Goal: Task Accomplishment & Management: Manage account settings

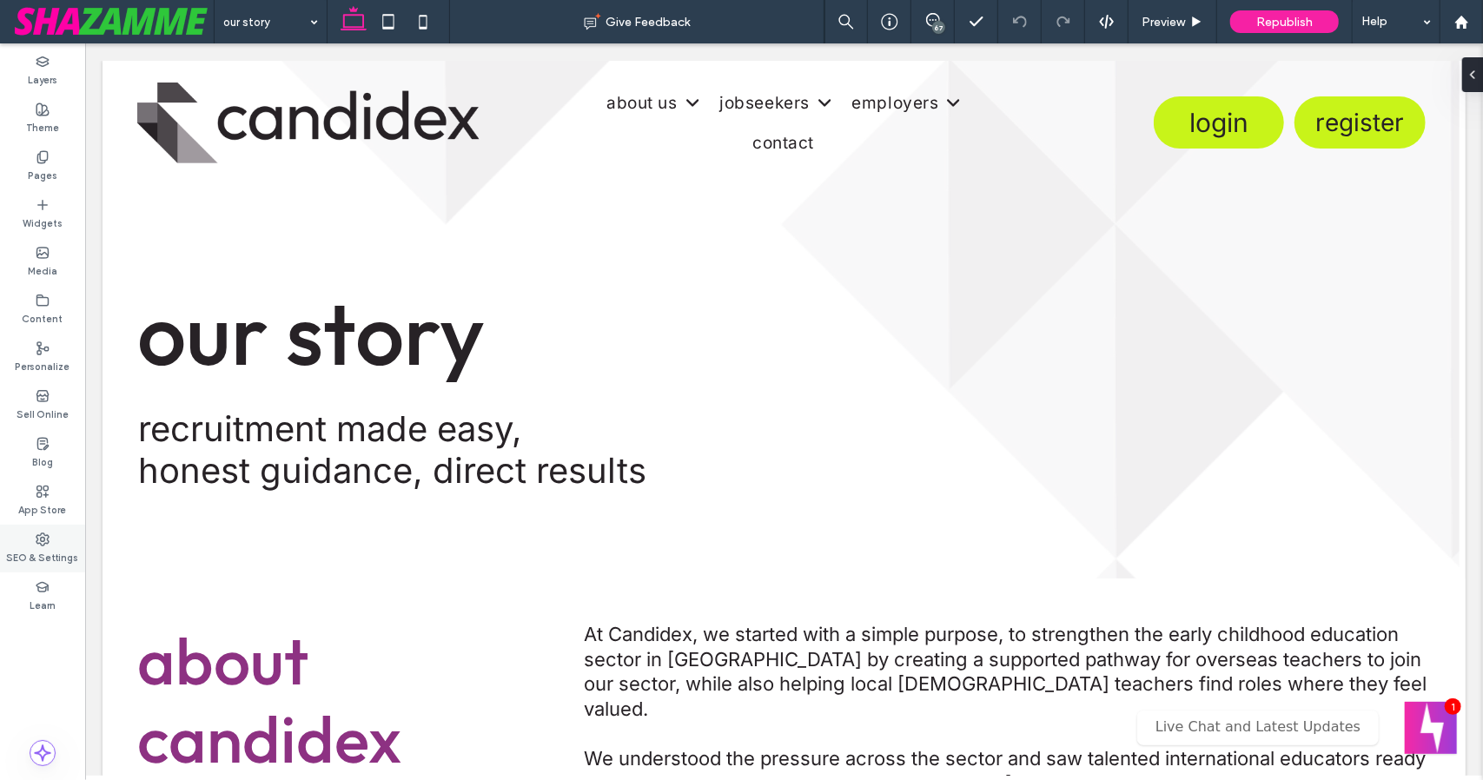
click at [55, 540] on div "SEO & Settings" at bounding box center [42, 549] width 85 height 48
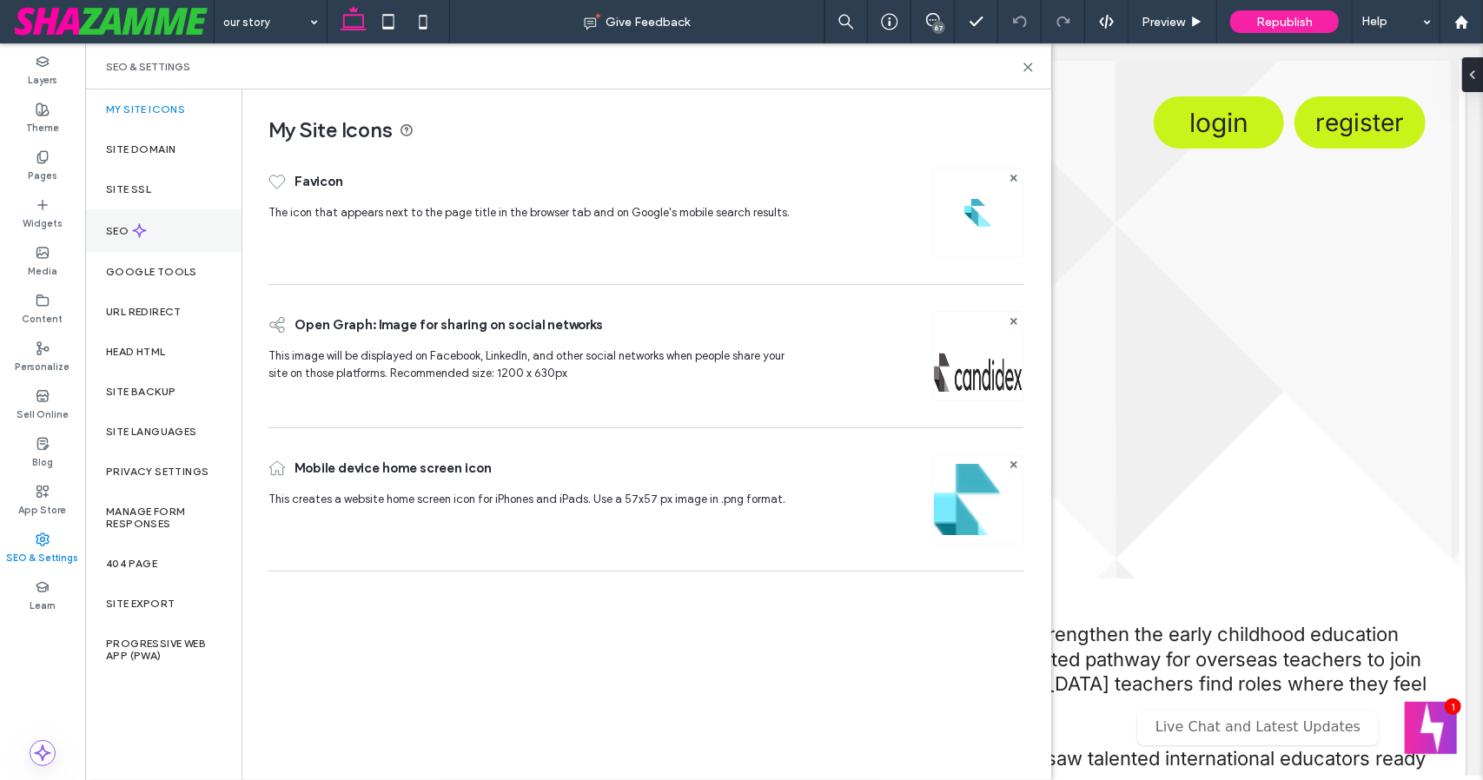
click at [165, 219] on div "SEO" at bounding box center [163, 230] width 156 height 43
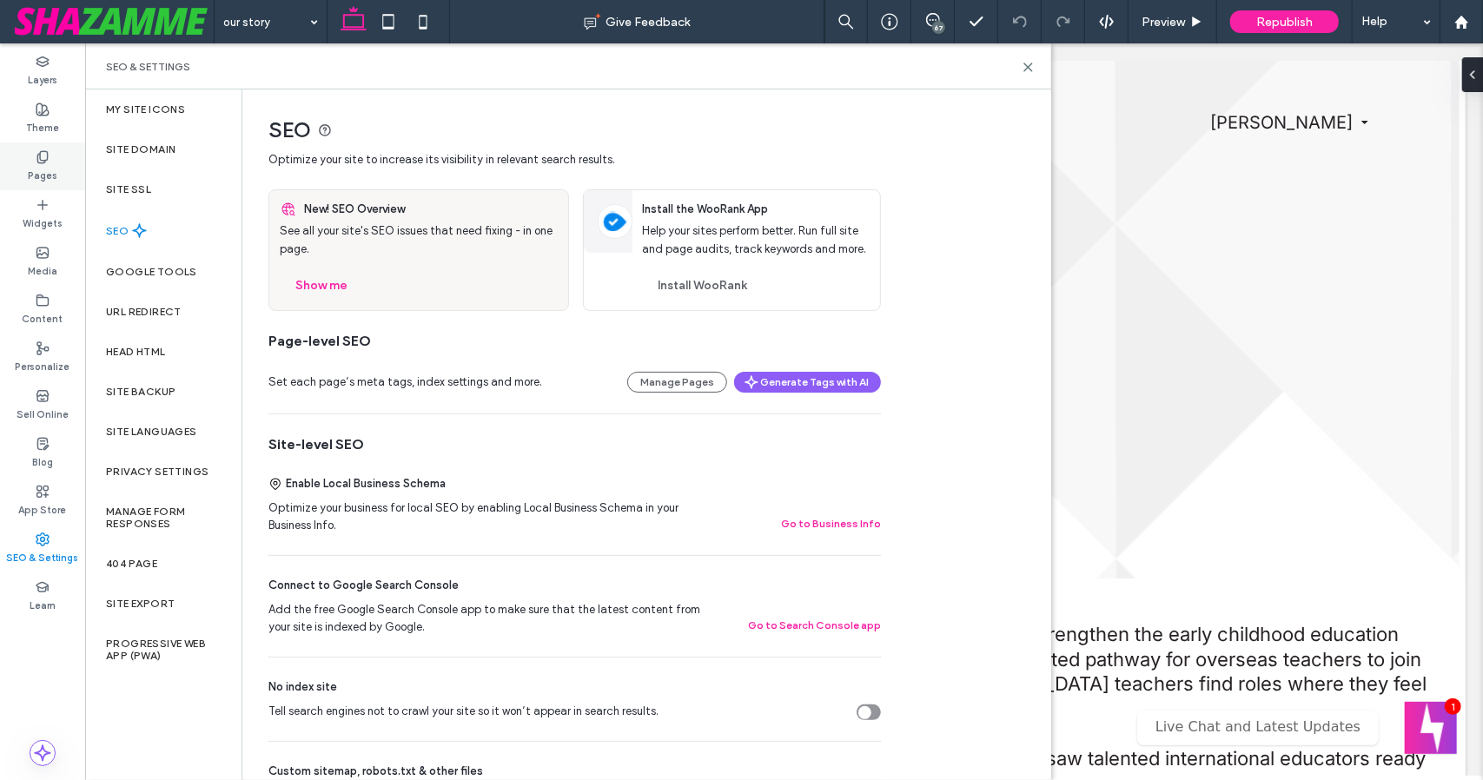
click at [43, 152] on icon at bounding box center [43, 157] width 14 height 14
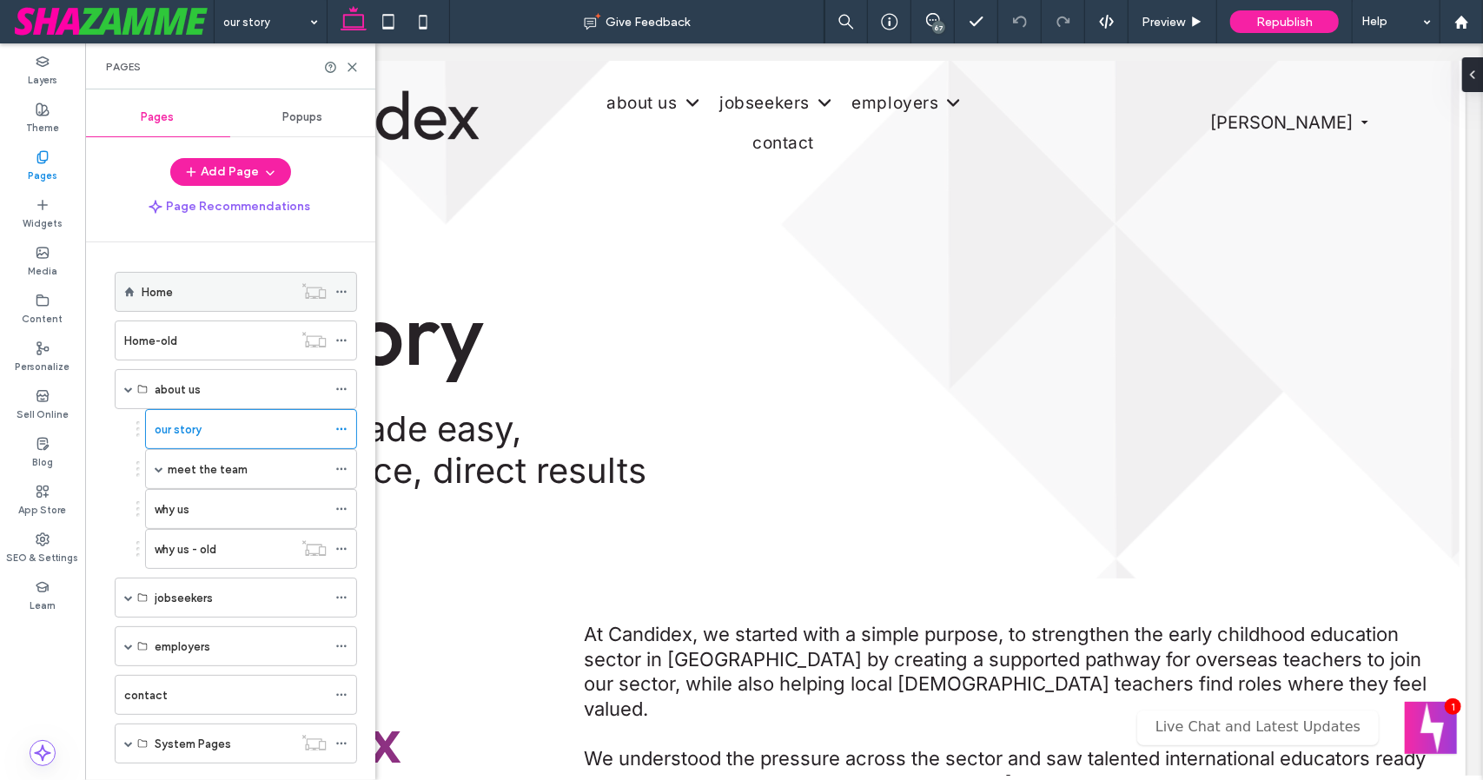
click at [339, 295] on icon at bounding box center [341, 292] width 12 height 12
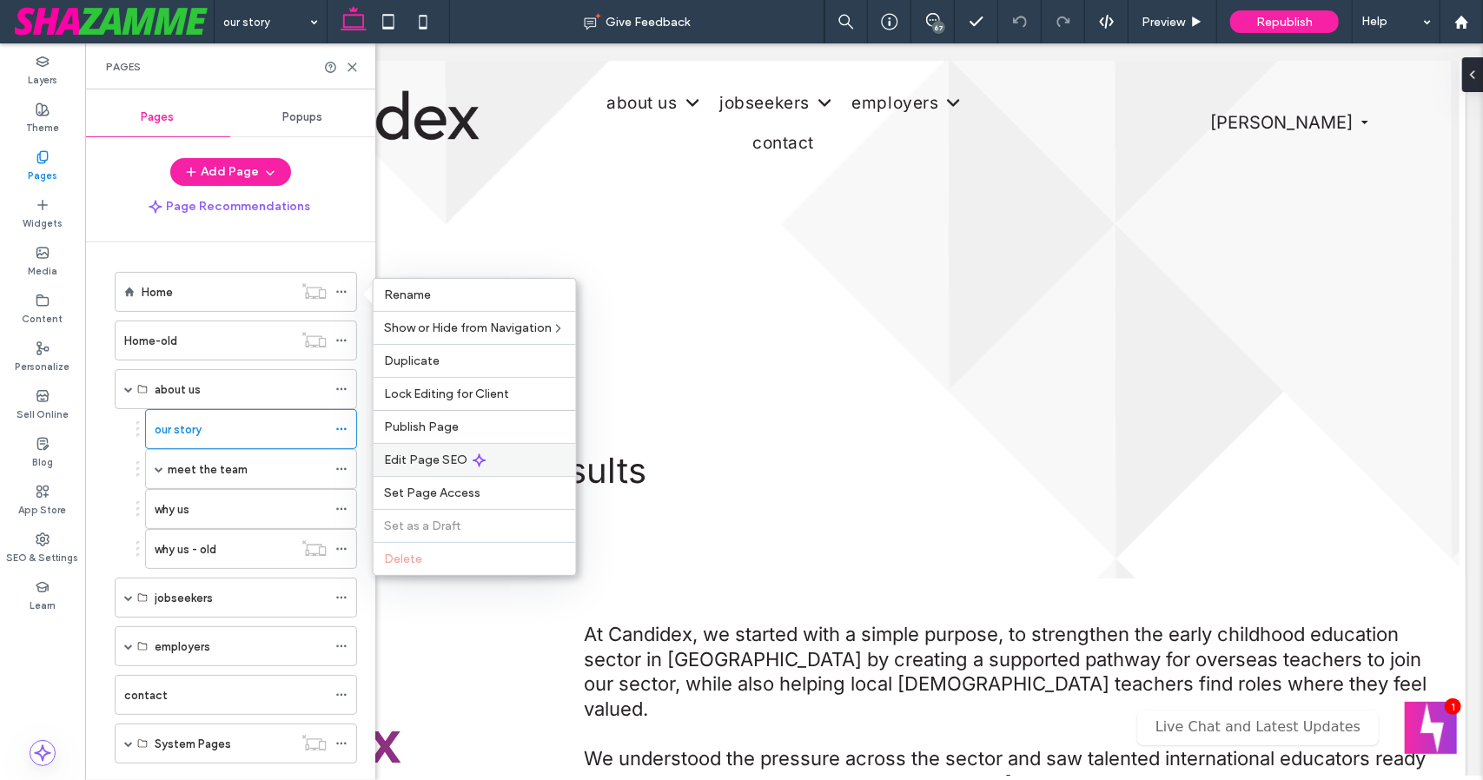
click at [424, 454] on span "Edit Page SEO" at bounding box center [425, 460] width 83 height 15
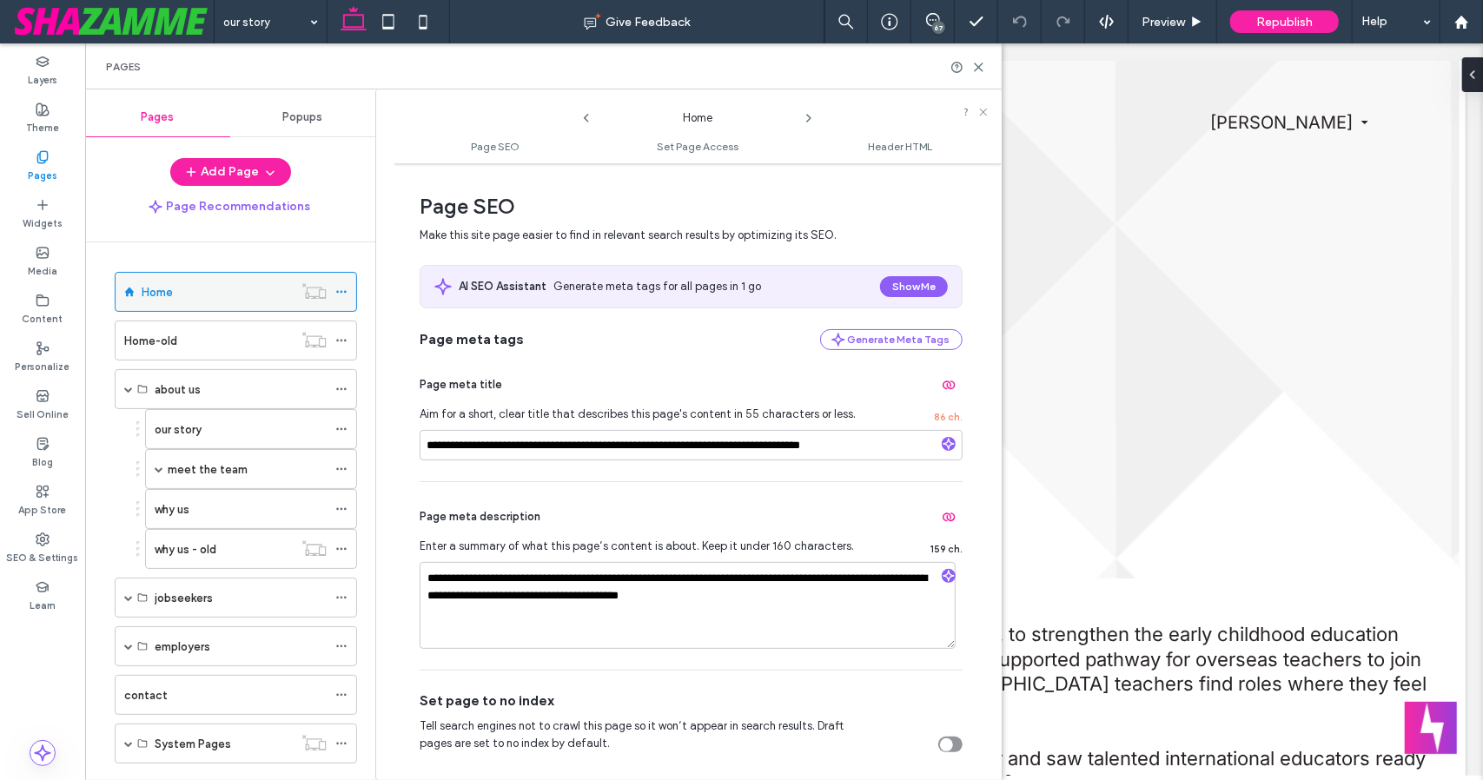
click at [262, 286] on div "Home" at bounding box center [217, 292] width 151 height 18
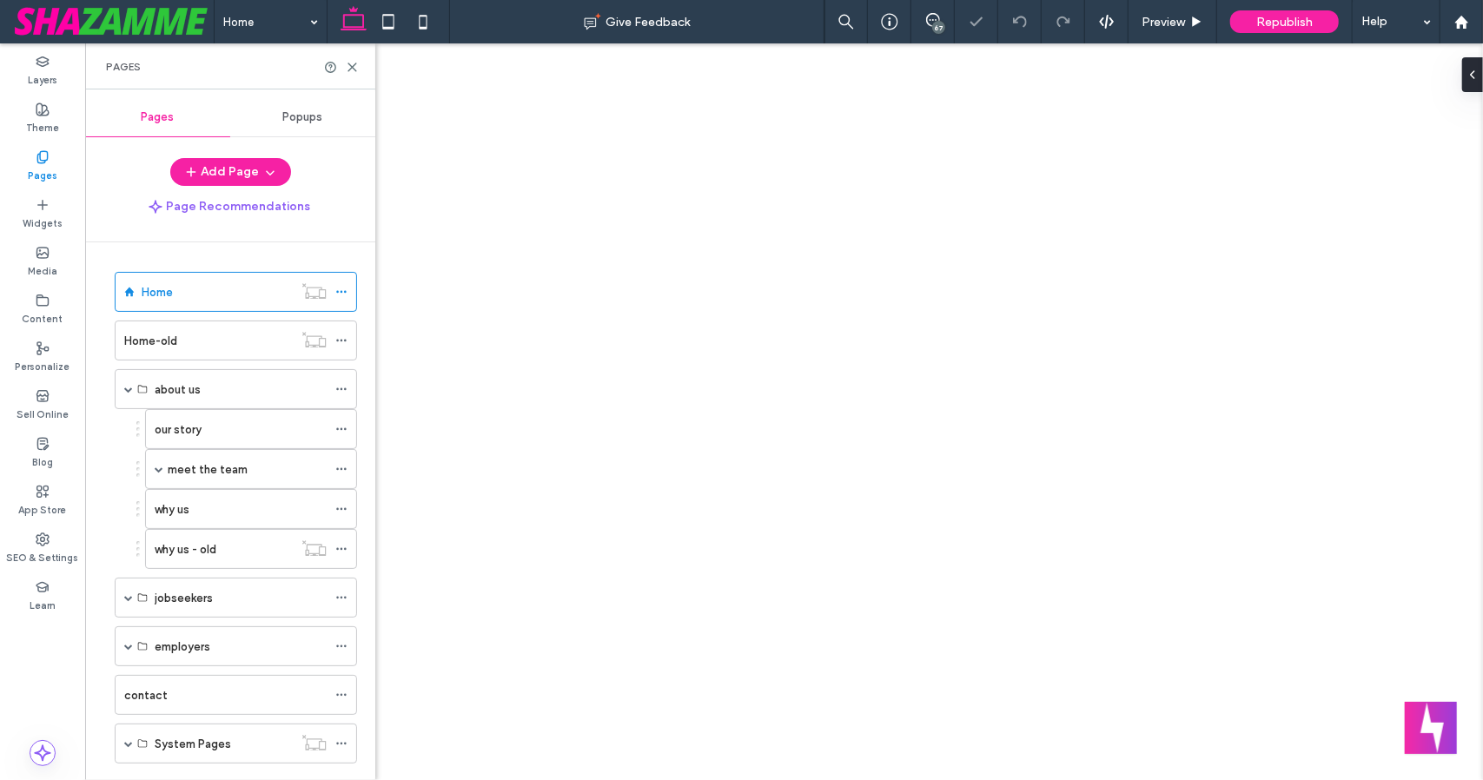
click at [340, 295] on div "Home Give Feedback 67 Preview Republish Help Design Panel Site Comments Team & …" at bounding box center [741, 390] width 1483 height 780
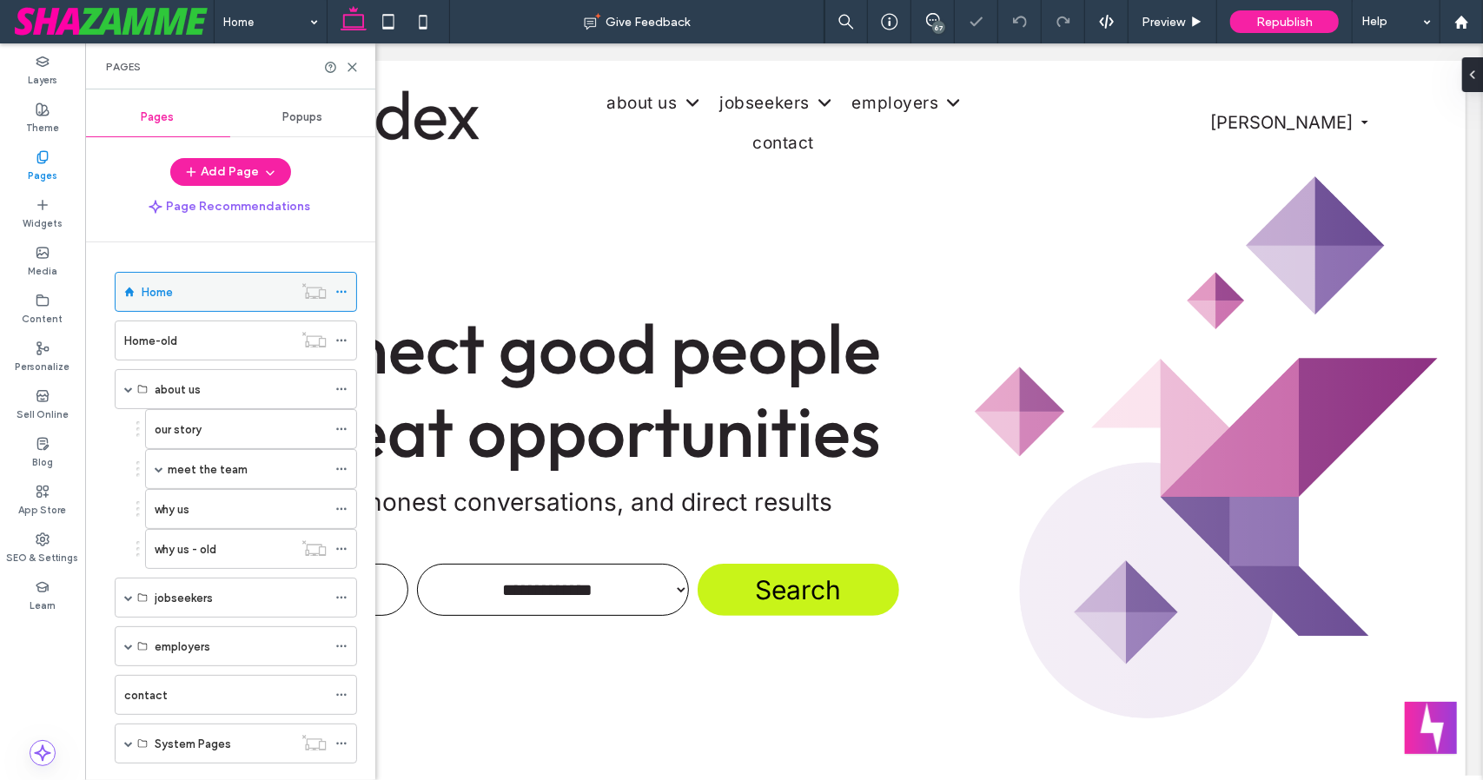
click at [341, 291] on icon at bounding box center [341, 292] width 12 height 12
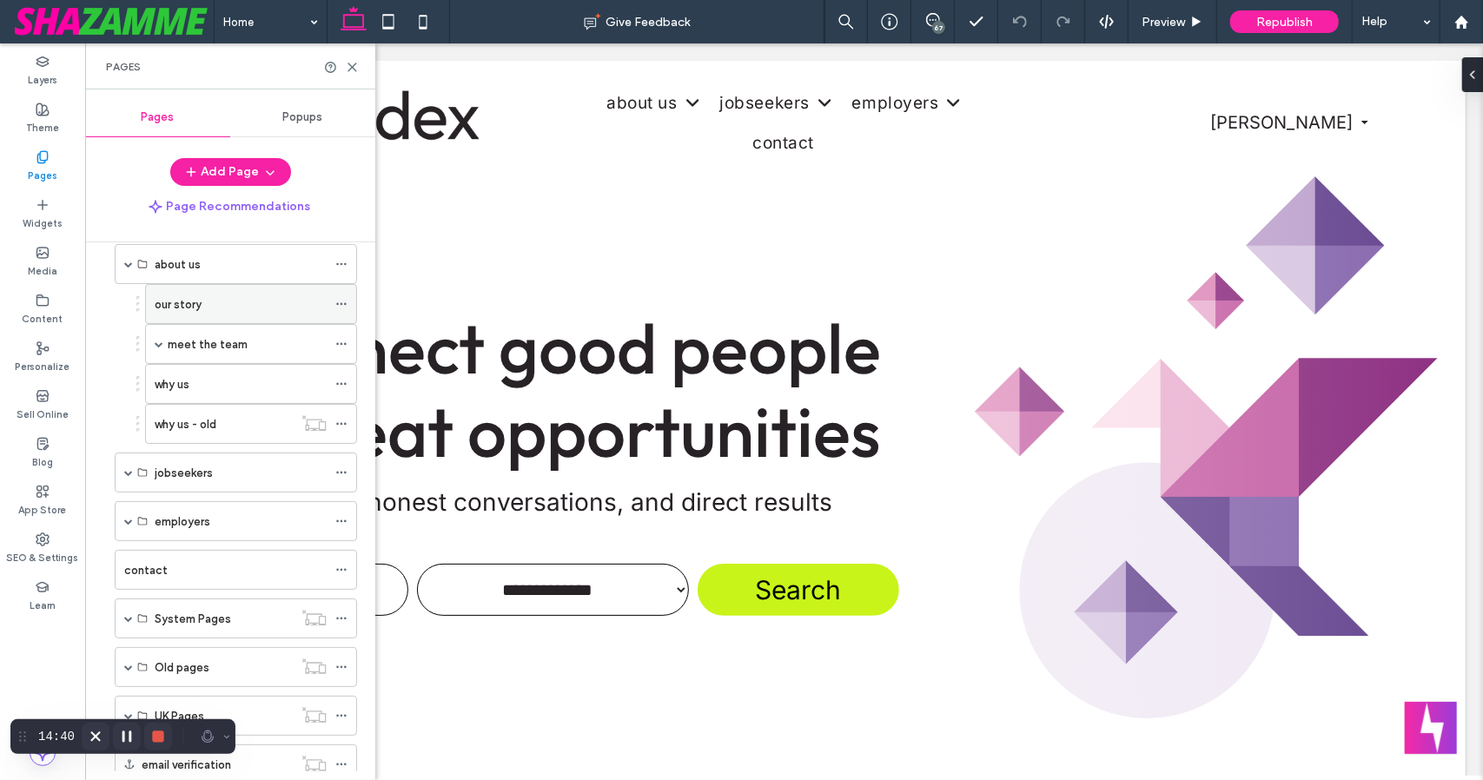
scroll to position [143, 0]
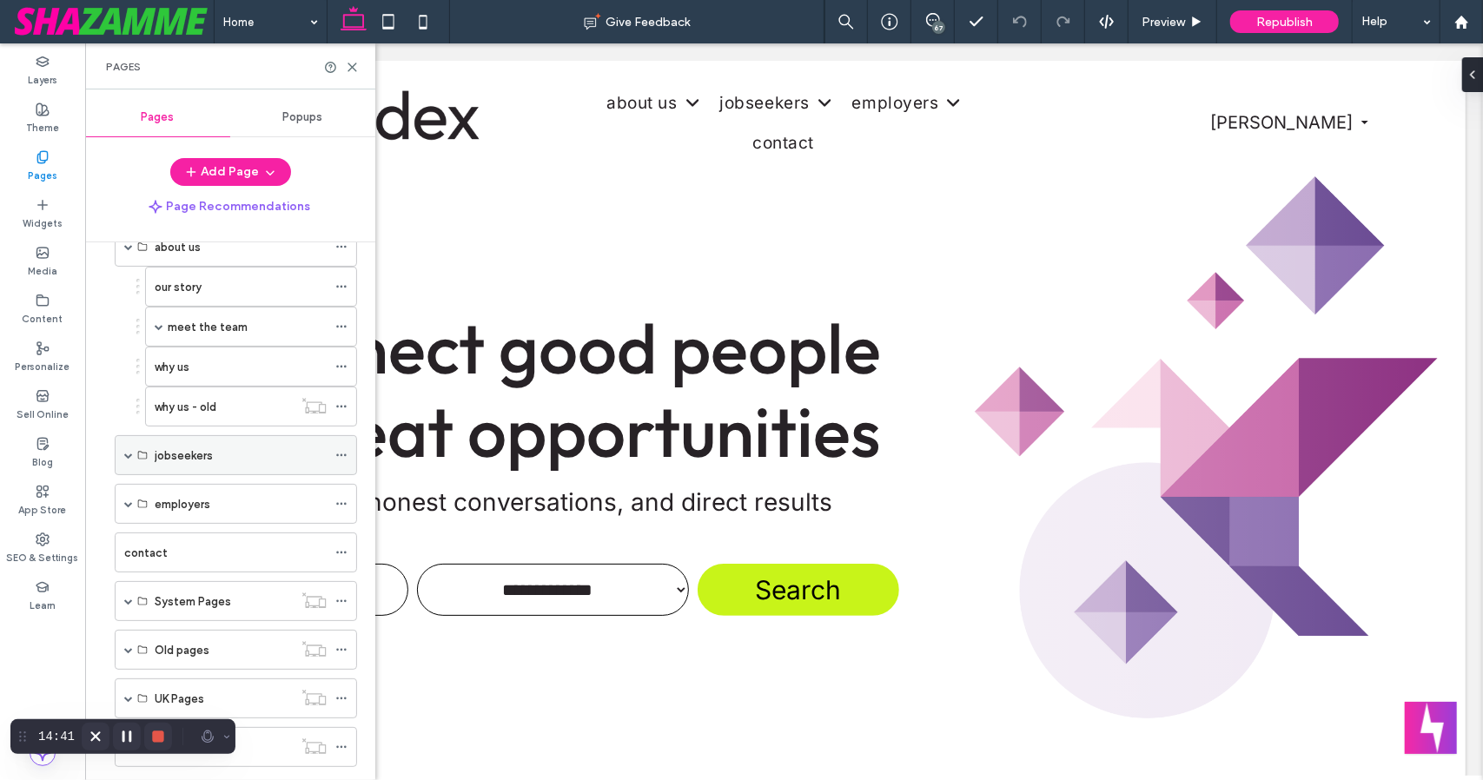
click at [240, 458] on div "jobseekers" at bounding box center [241, 456] width 172 height 18
click at [344, 455] on use at bounding box center [341, 456] width 10 height 3
click at [132, 451] on span at bounding box center [128, 455] width 9 height 9
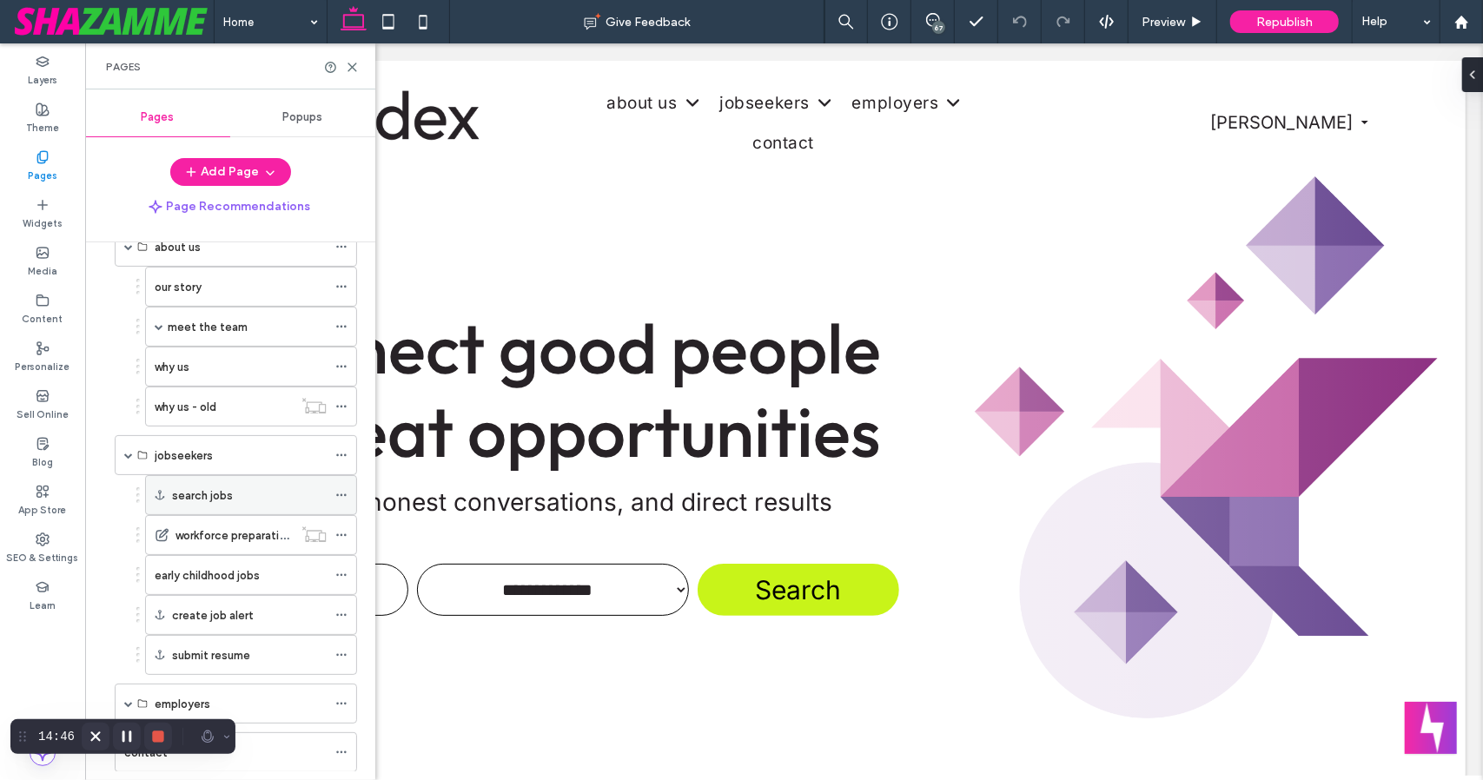
click at [342, 494] on icon at bounding box center [341, 495] width 12 height 12
click at [346, 366] on use at bounding box center [341, 367] width 10 height 3
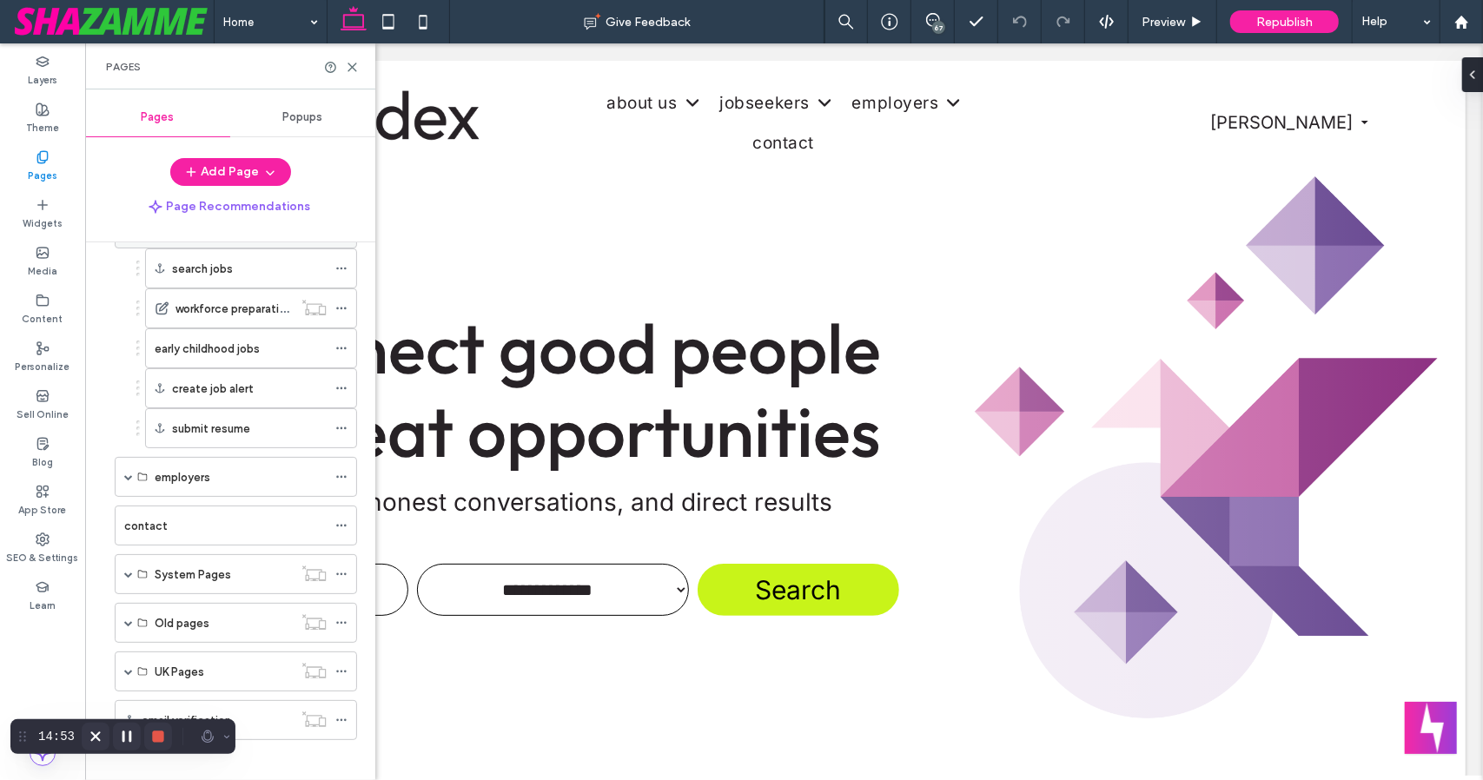
scroll to position [0, 0]
